Goal: Book appointment/travel/reservation

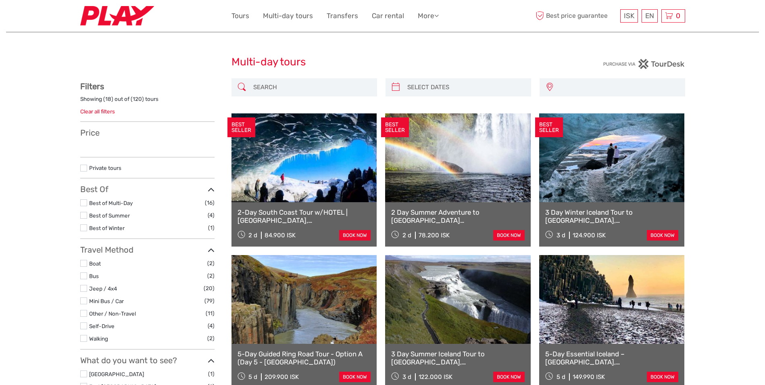
select select
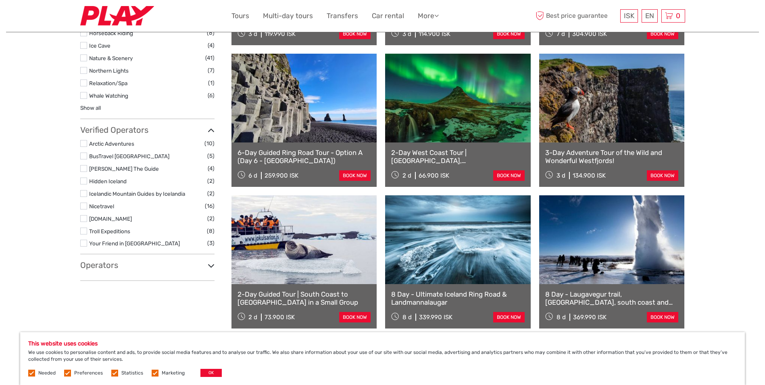
scroll to position [605, 0]
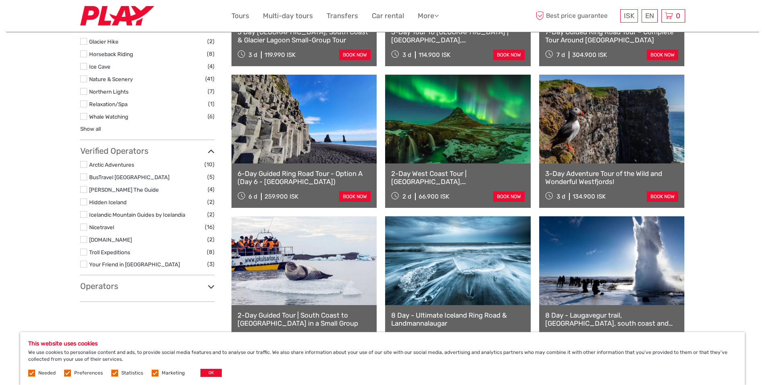
click at [444, 157] on link at bounding box center [458, 119] width 146 height 89
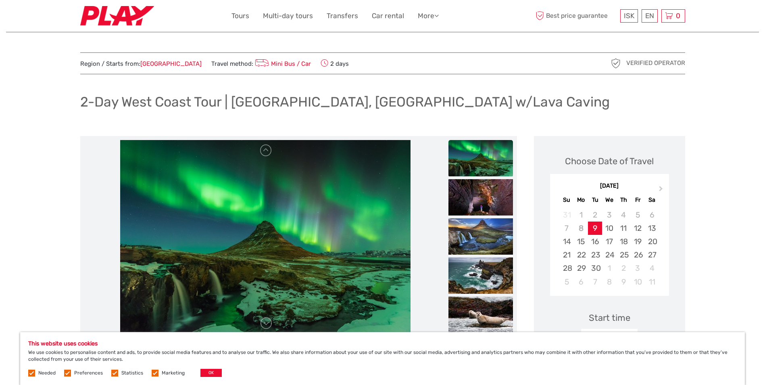
click at [0, 0] on link "$" at bounding box center [0, 0] width 0 height 0
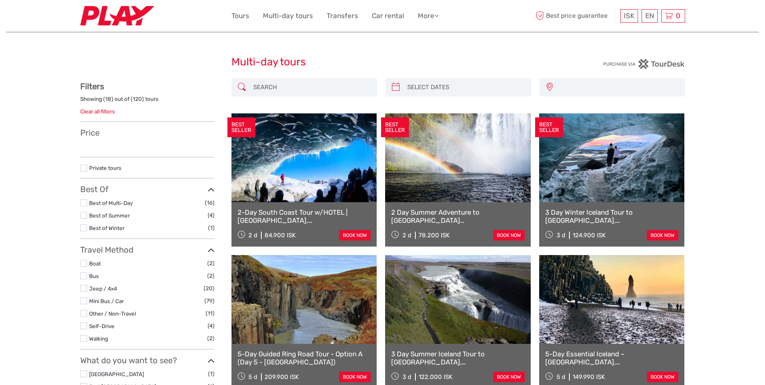
select select
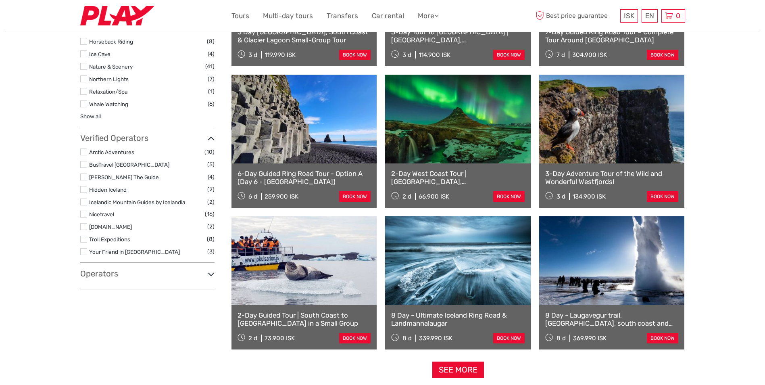
select select
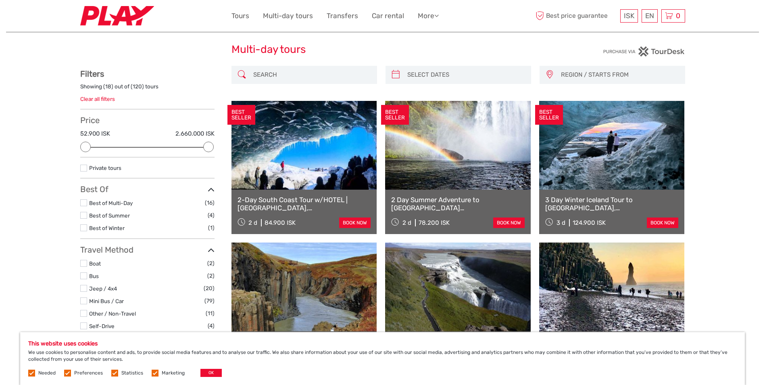
scroll to position [0, 0]
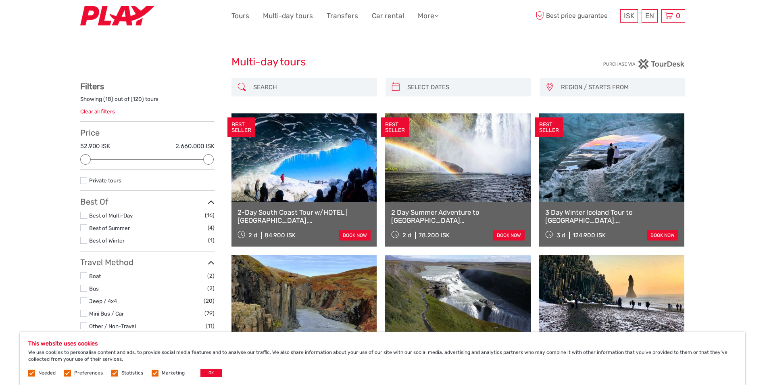
click at [306, 161] on link at bounding box center [305, 157] width 146 height 89
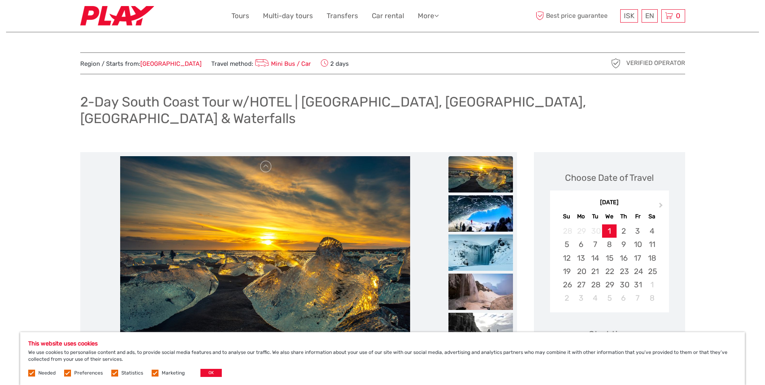
click at [626, 16] on span "ISK" at bounding box center [629, 16] width 10 height 8
click at [616, 64] on link "$" at bounding box center [623, 65] width 27 height 15
click at [263, 160] on link at bounding box center [266, 166] width 13 height 13
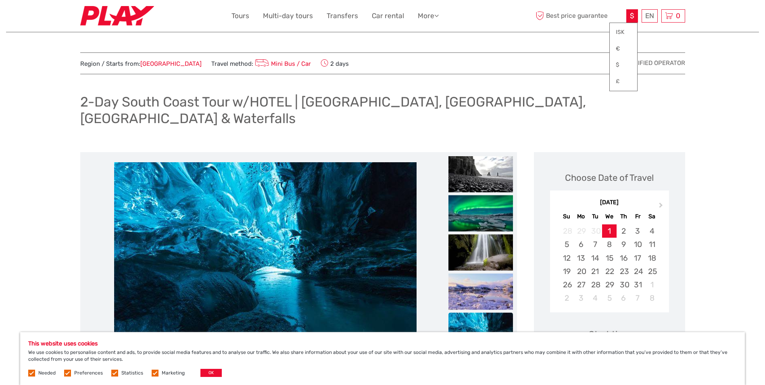
click at [265, 160] on link at bounding box center [266, 166] width 13 height 13
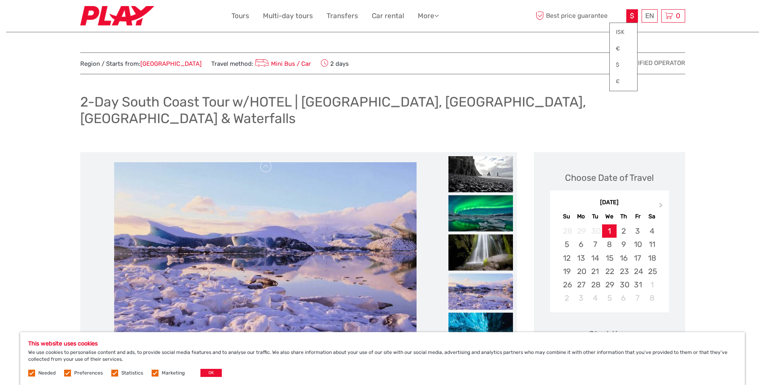
click at [265, 160] on link at bounding box center [266, 166] width 13 height 13
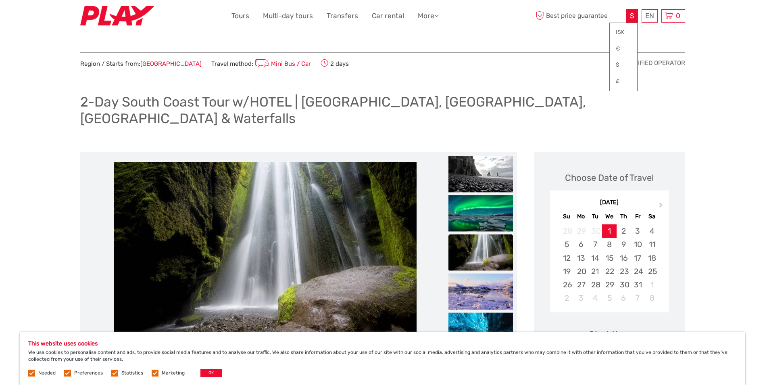
click at [265, 160] on link at bounding box center [266, 166] width 13 height 13
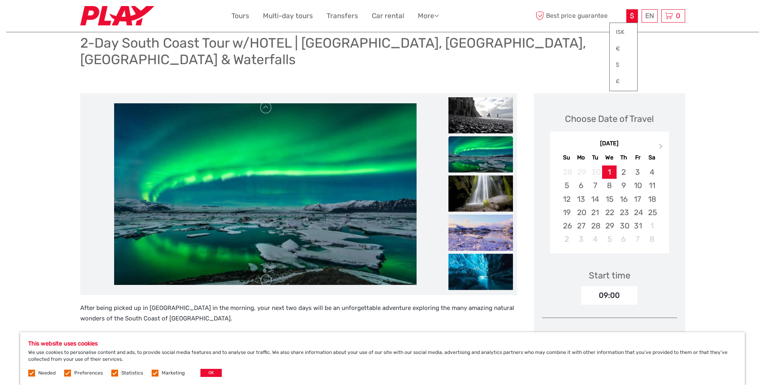
scroll to position [40, 0]
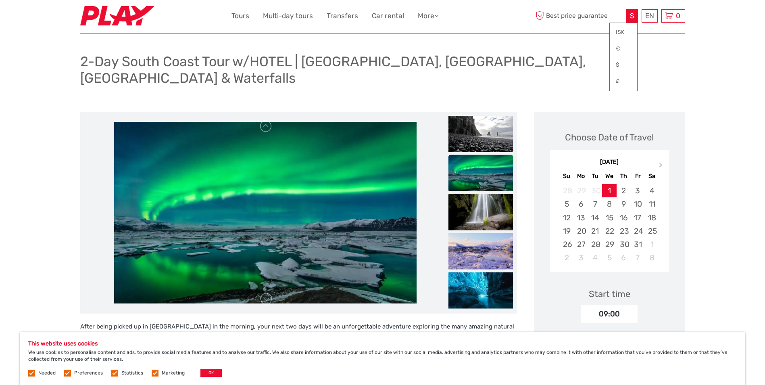
click at [265, 120] on link at bounding box center [266, 126] width 13 height 13
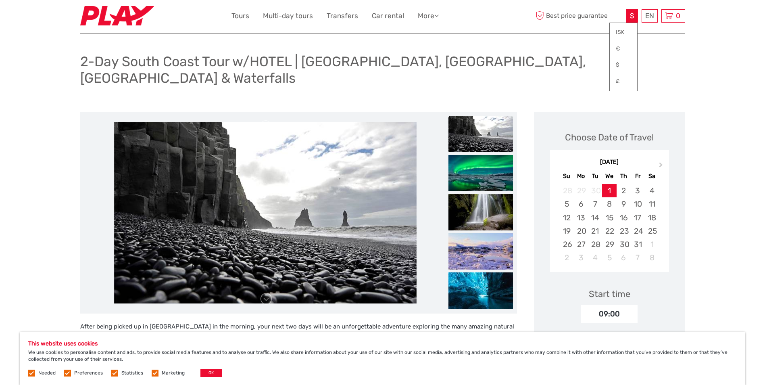
click at [266, 120] on link at bounding box center [266, 126] width 13 height 13
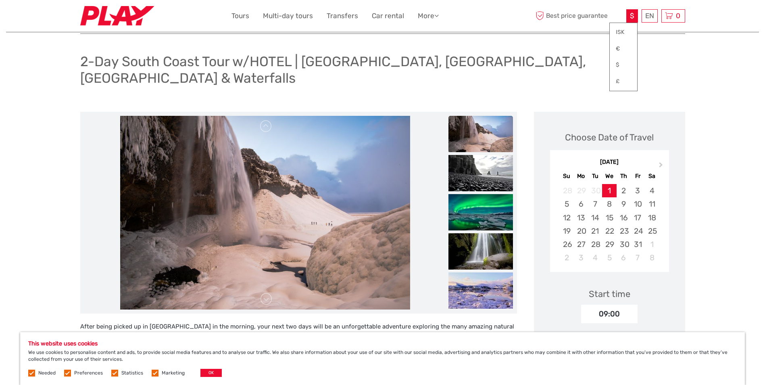
click at [266, 120] on link at bounding box center [266, 126] width 13 height 13
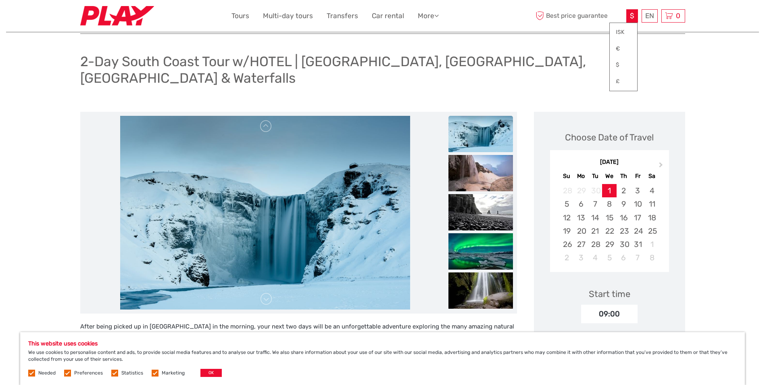
click at [266, 120] on link at bounding box center [266, 126] width 13 height 13
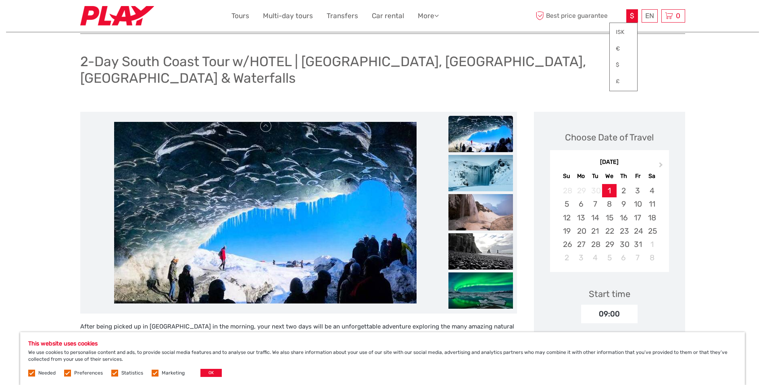
click at [266, 120] on link at bounding box center [266, 126] width 13 height 13
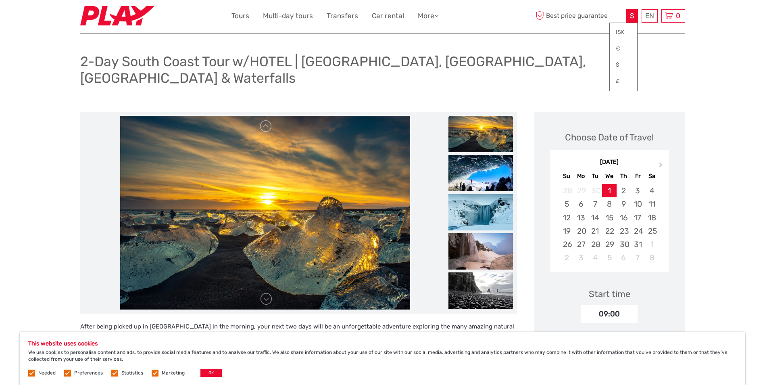
click at [266, 120] on link at bounding box center [266, 126] width 13 height 13
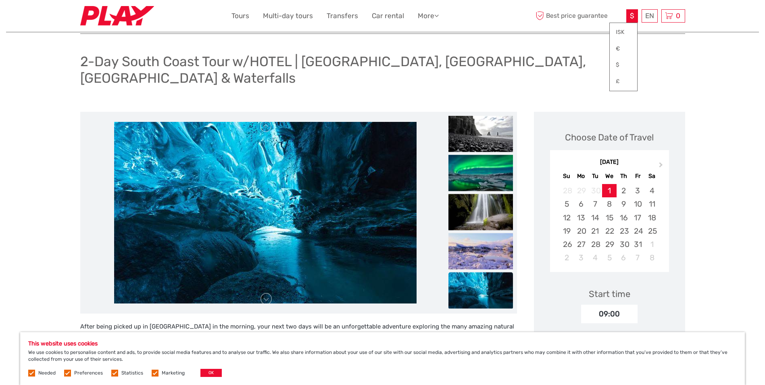
click at [266, 120] on link at bounding box center [266, 126] width 13 height 13
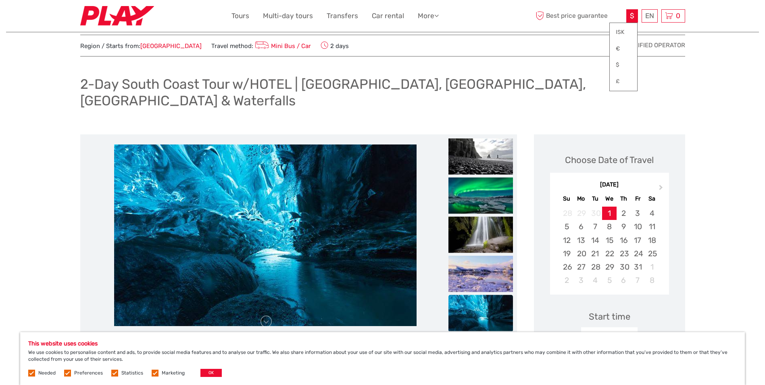
scroll to position [0, 0]
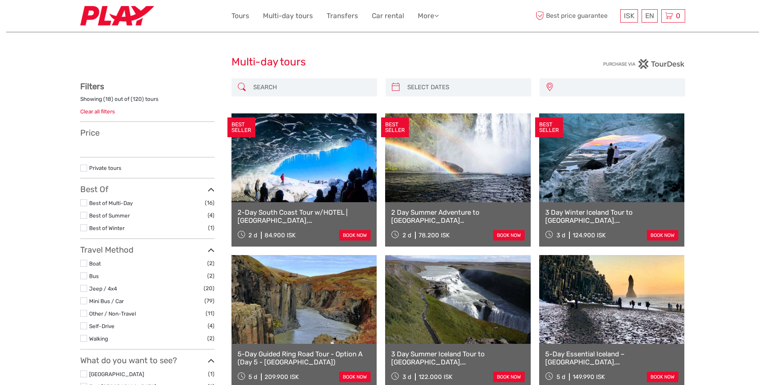
select select
